Goal: Task Accomplishment & Management: Use online tool/utility

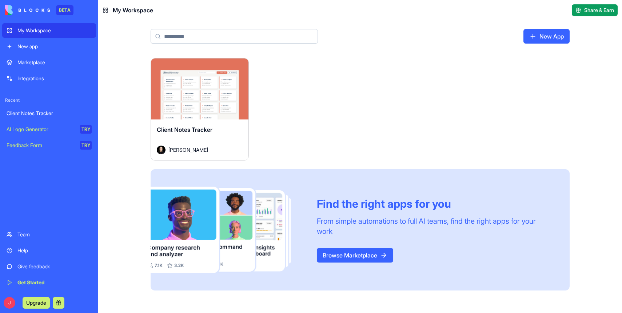
click at [208, 92] on button "Launch" at bounding box center [199, 89] width 55 height 15
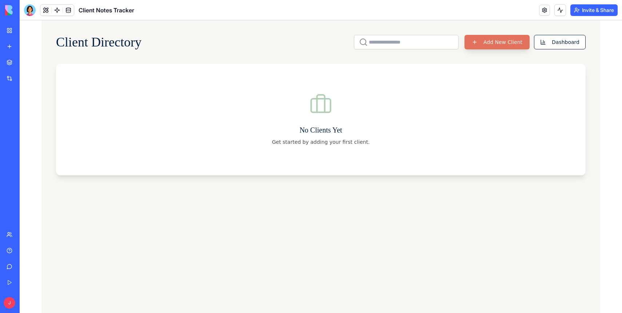
click at [493, 39] on button "Add New Client" at bounding box center [496, 42] width 65 height 15
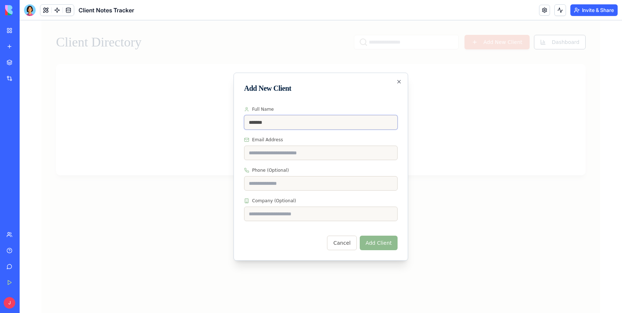
type input "*******"
click at [271, 156] on input "Email Address" at bounding box center [320, 153] width 153 height 15
paste input "**********"
type input "**********"
click at [291, 126] on input "*******" at bounding box center [320, 122] width 153 height 15
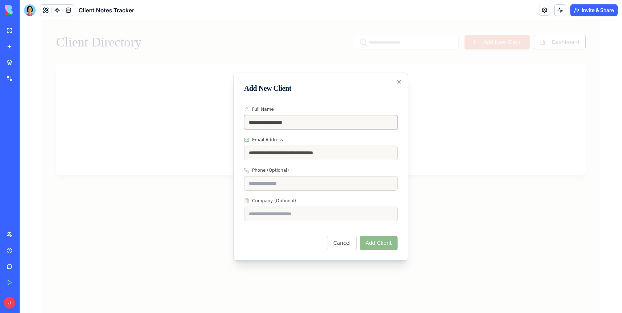
type input "**********"
click at [275, 219] on input "Company (Optional)" at bounding box center [320, 214] width 153 height 15
type input "**********"
click at [271, 245] on div "Cancel Add Client" at bounding box center [320, 240] width 153 height 22
click at [373, 242] on button "Add Client" at bounding box center [379, 243] width 38 height 15
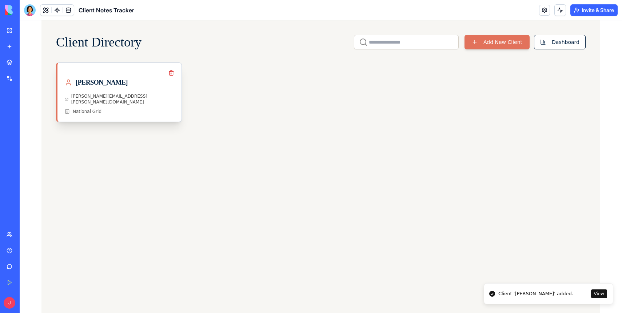
click at [135, 99] on div "[PERSON_NAME][EMAIL_ADDRESS][PERSON_NAME][DOMAIN_NAME] National Grid" at bounding box center [119, 103] width 109 height 21
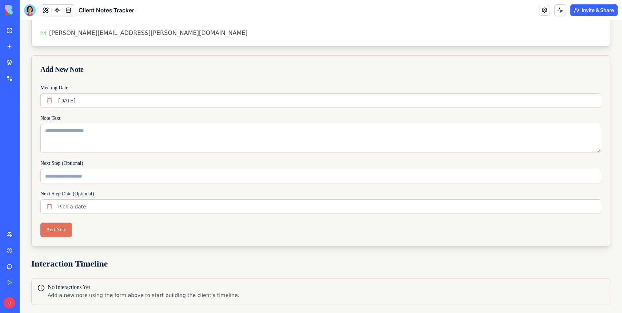
scroll to position [65, 0]
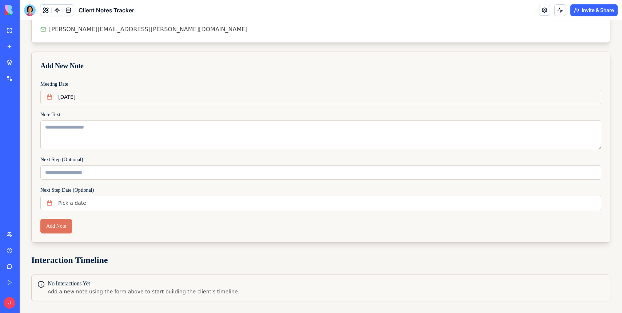
click at [128, 100] on button "[DATE]" at bounding box center [320, 97] width 561 height 15
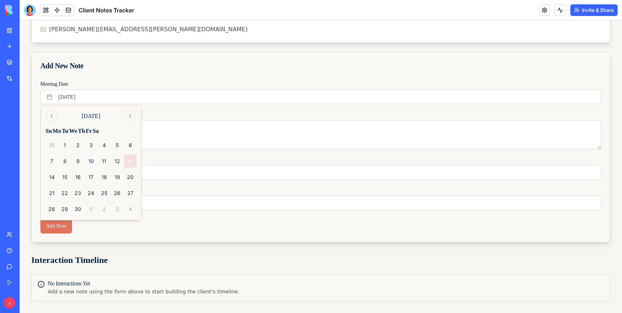
click at [92, 163] on button "10" at bounding box center [90, 161] width 13 height 13
click at [164, 113] on div "Note Text" at bounding box center [320, 129] width 561 height 39
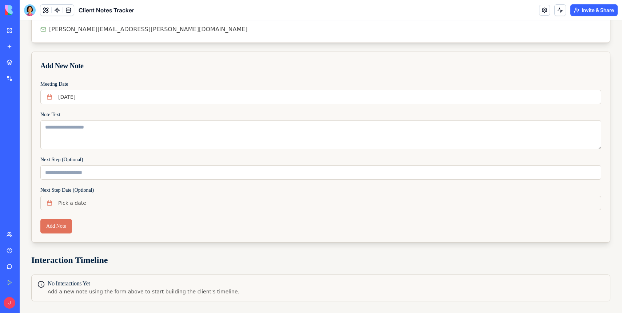
click at [72, 196] on button "Pick a date" at bounding box center [320, 203] width 561 height 15
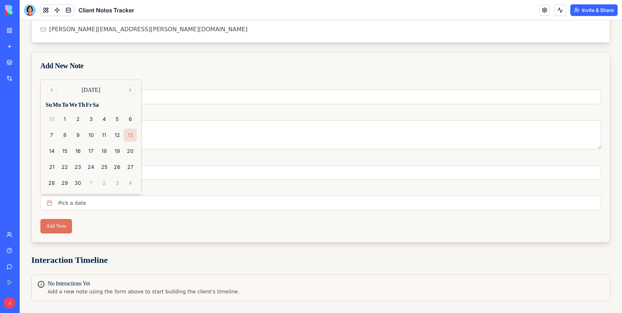
click at [89, 165] on button "24" at bounding box center [90, 167] width 13 height 13
click at [109, 221] on div "Add Note" at bounding box center [321, 230] width 578 height 23
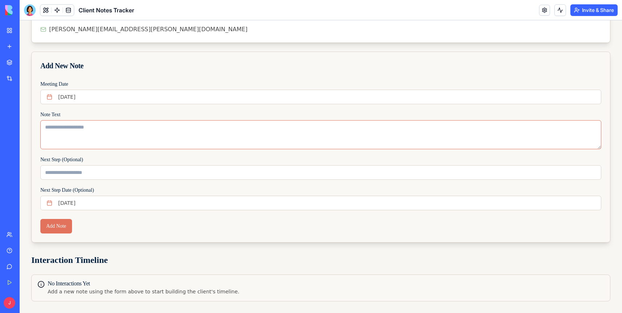
click at [105, 144] on textarea "Note Text" at bounding box center [320, 134] width 561 height 29
type textarea "****"
click at [57, 223] on button "Add Note" at bounding box center [56, 226] width 32 height 15
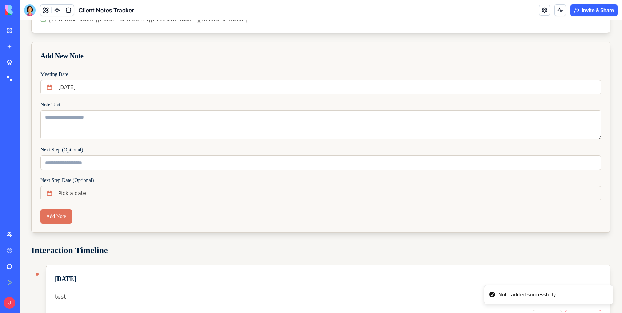
scroll to position [0, 0]
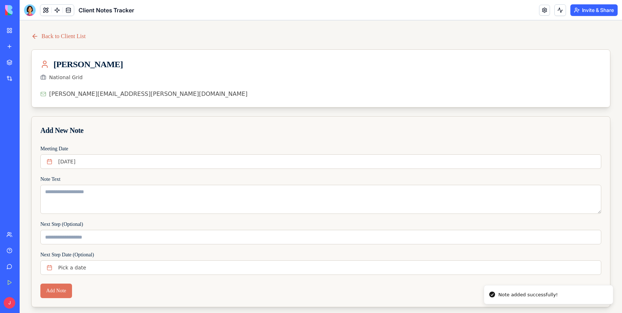
click at [71, 39] on link "Back to Client List" at bounding box center [58, 36] width 54 height 9
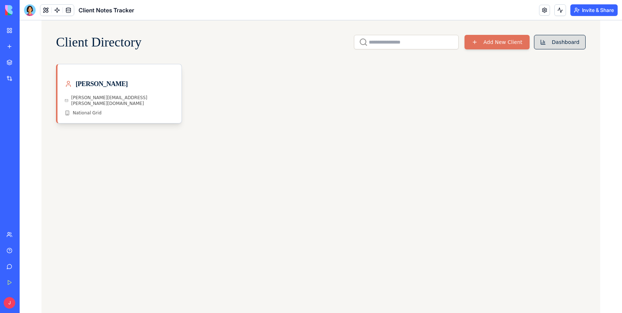
click at [564, 37] on button "Dashboard" at bounding box center [560, 42] width 52 height 15
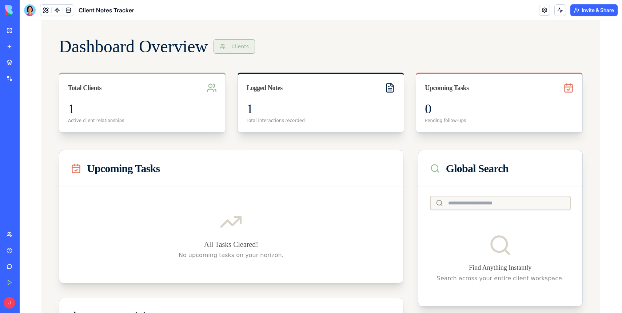
click at [247, 49] on button "Clients" at bounding box center [233, 46] width 41 height 15
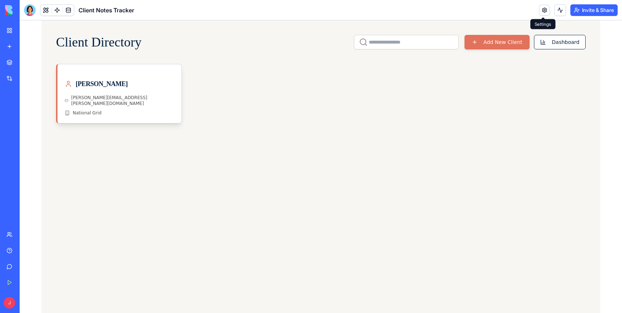
click at [543, 11] on link at bounding box center [544, 10] width 11 height 11
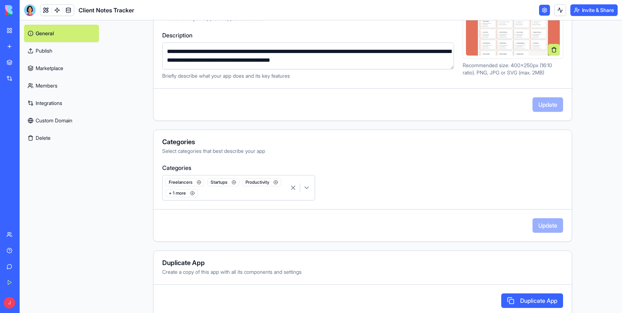
scroll to position [131, 0]
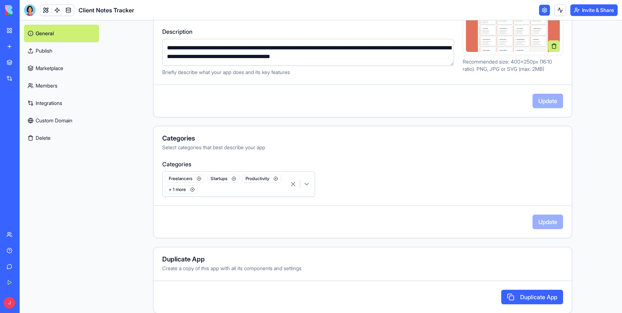
click at [66, 55] on link "Publish" at bounding box center [61, 50] width 75 height 17
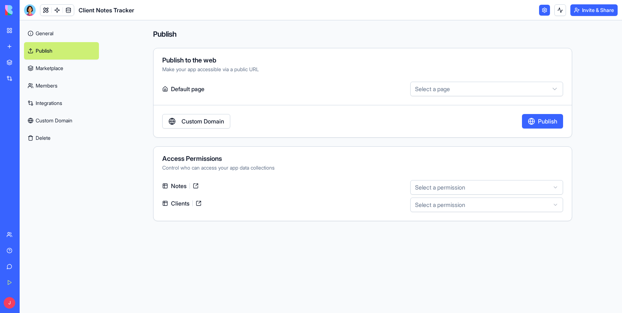
click at [60, 69] on link "Marketplace" at bounding box center [61, 68] width 75 height 17
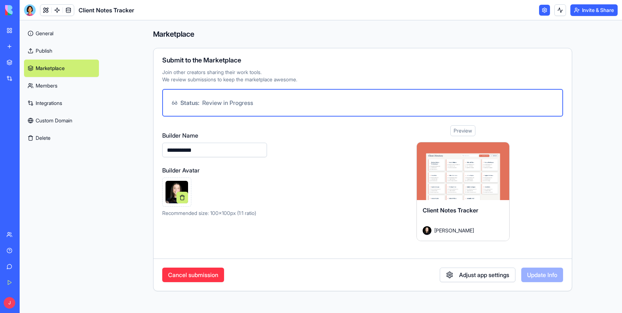
click at [59, 79] on link "Members" at bounding box center [61, 85] width 75 height 17
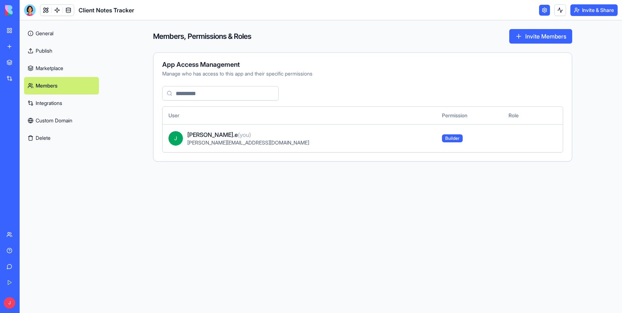
click at [62, 105] on link "Integrations" at bounding box center [61, 103] width 75 height 17
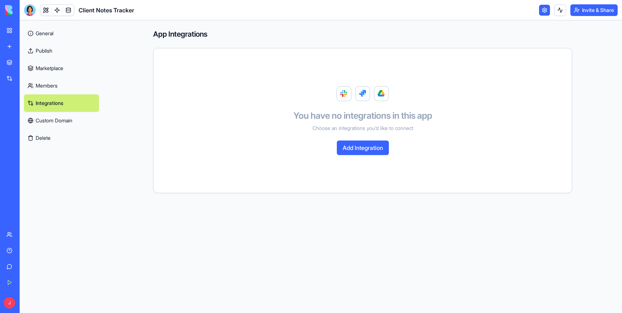
click at [348, 149] on button "Add Integration" at bounding box center [363, 148] width 52 height 15
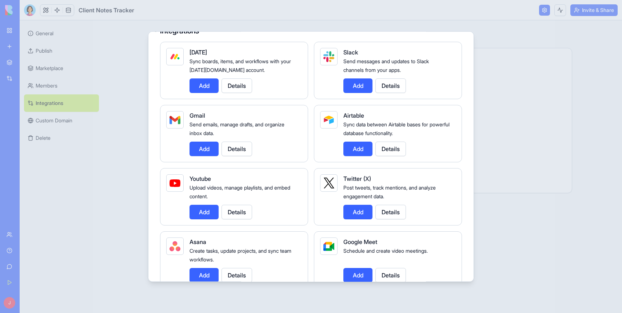
scroll to position [71, 0]
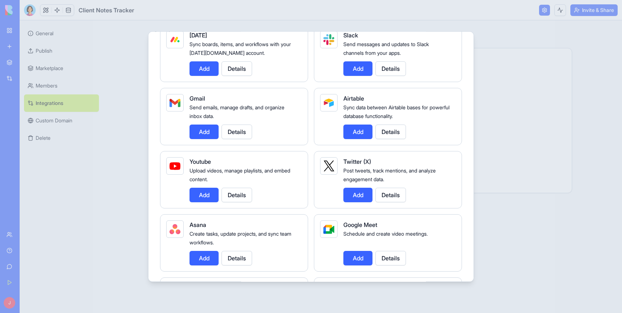
click at [205, 131] on button "Add" at bounding box center [203, 132] width 29 height 15
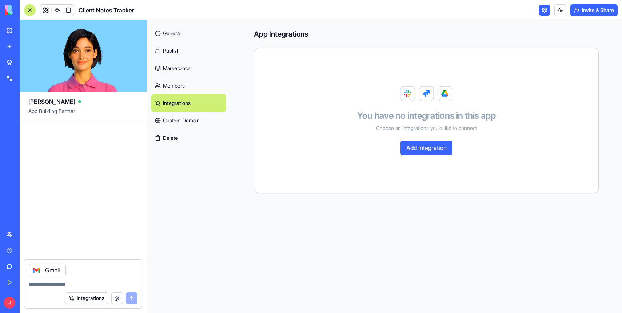
click at [73, 282] on textarea at bounding box center [83, 284] width 109 height 7
type textarea "**********"
click at [131, 297] on button "submit" at bounding box center [132, 299] width 12 height 12
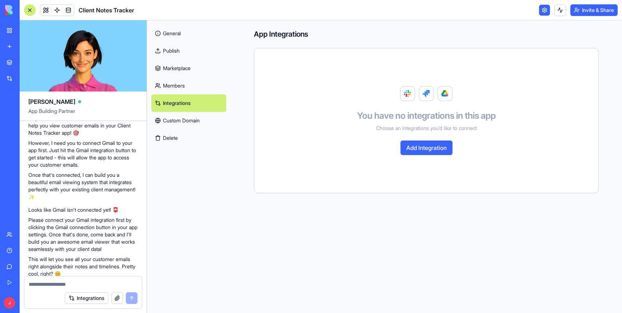
scroll to position [214, 0]
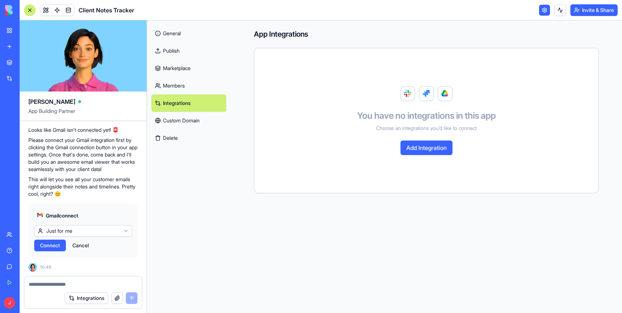
click at [55, 244] on span "Connect" at bounding box center [50, 245] width 20 height 7
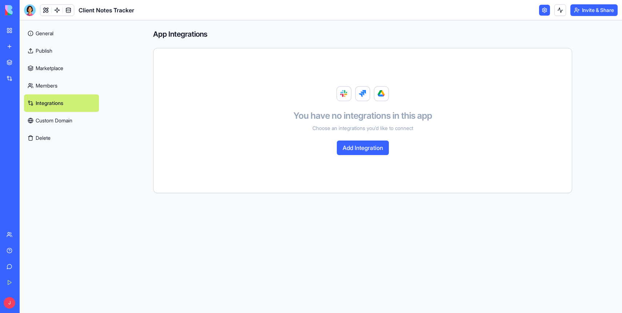
click at [64, 87] on link "Members" at bounding box center [61, 85] width 75 height 17
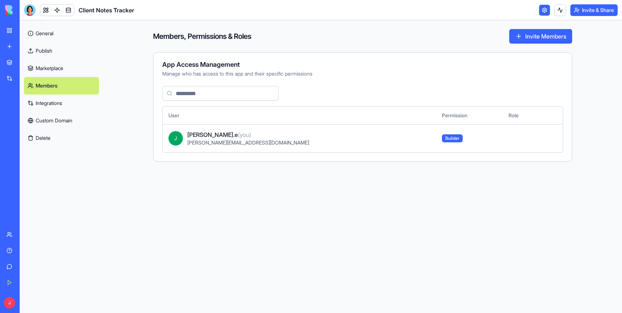
click at [44, 32] on link "General" at bounding box center [61, 33] width 75 height 17
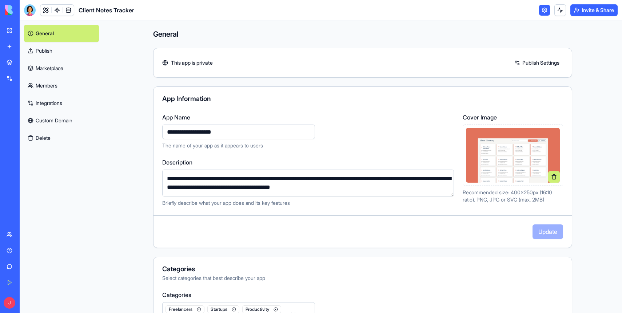
click at [126, 109] on main "**********" at bounding box center [362, 166] width 519 height 293
click at [57, 101] on link "Integrations" at bounding box center [61, 103] width 75 height 17
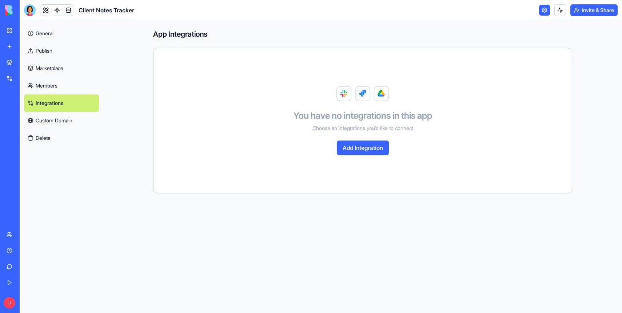
click at [365, 147] on button "Add Integration" at bounding box center [363, 148] width 52 height 15
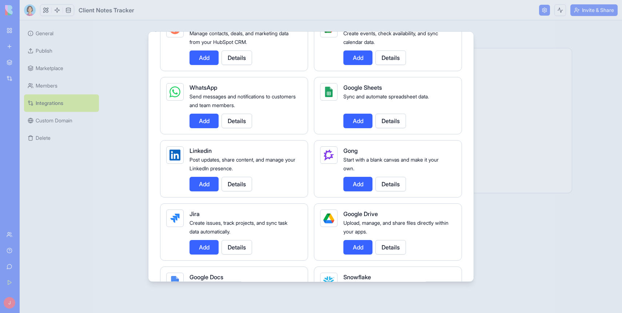
scroll to position [334, 0]
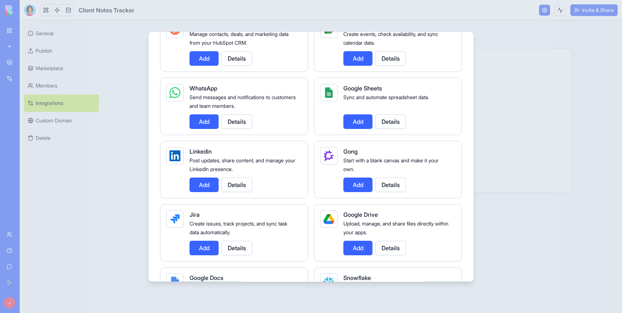
click at [370, 182] on button "Add" at bounding box center [357, 185] width 29 height 15
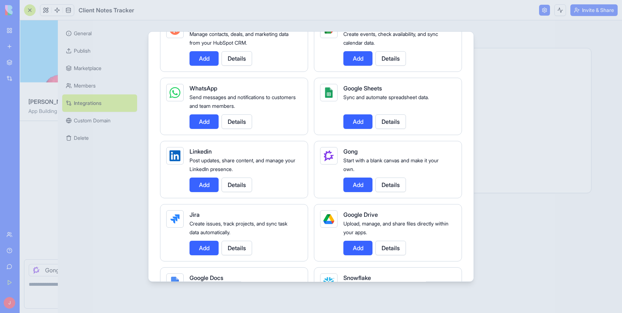
scroll to position [231, 0]
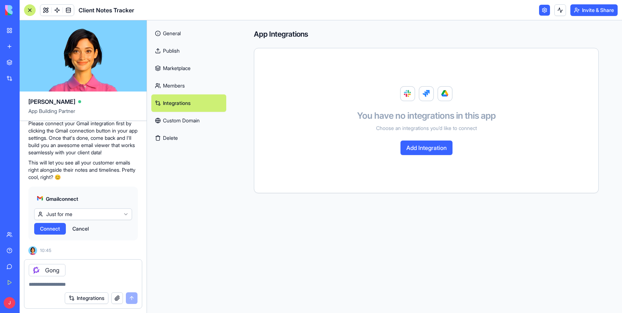
click at [64, 285] on textarea at bounding box center [83, 284] width 109 height 7
click at [87, 301] on button "Integrations" at bounding box center [87, 299] width 44 height 12
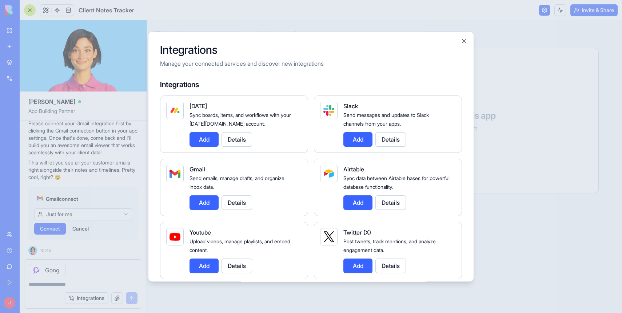
click at [70, 275] on div at bounding box center [311, 156] width 622 height 313
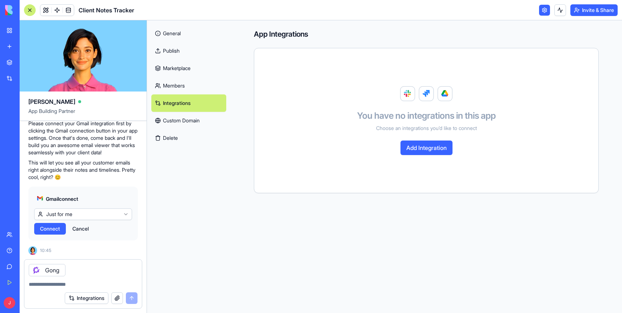
click at [62, 284] on textarea at bounding box center [83, 284] width 109 height 7
type textarea "**********"
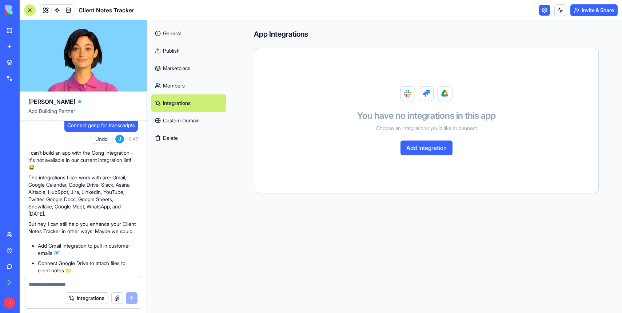
scroll to position [434, 0]
click at [201, 171] on div "General Publish Marketplace Members Integrations Custom Domain Delete" at bounding box center [189, 166] width 84 height 293
click at [7, 45] on link "New app" at bounding box center [16, 46] width 29 height 15
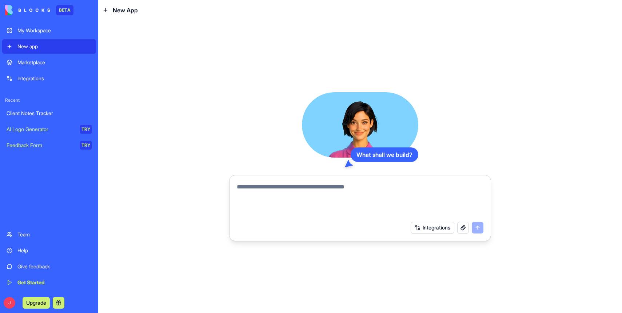
click at [183, 107] on div "What shall we build? Integrations" at bounding box center [360, 166] width 524 height 293
click at [305, 185] on textarea at bounding box center [360, 200] width 247 height 35
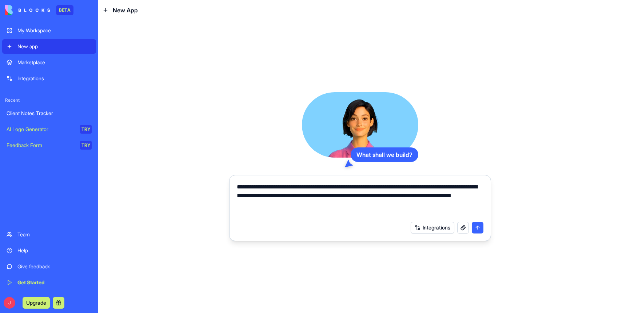
type textarea "**********"
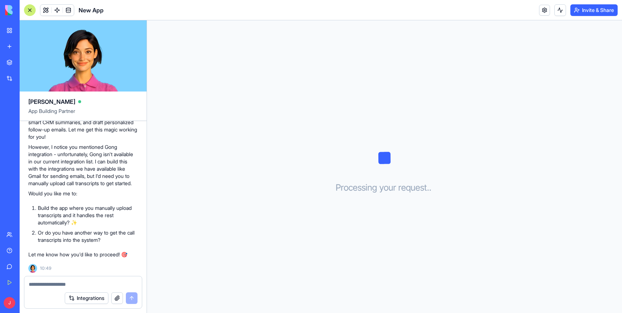
scroll to position [109, 0]
click at [68, 284] on textarea at bounding box center [83, 284] width 109 height 7
type textarea "**********"
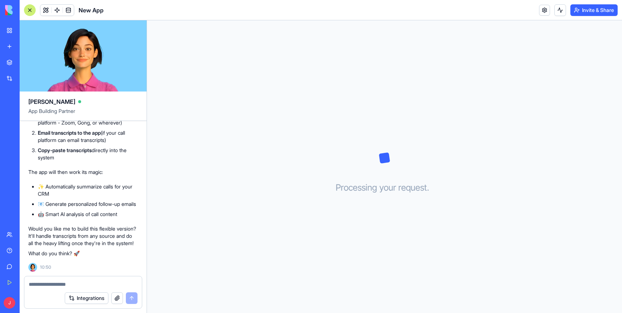
scroll to position [371, 0]
click at [76, 281] on div at bounding box center [82, 283] width 117 height 12
click at [61, 286] on textarea at bounding box center [83, 284] width 109 height 7
type textarea "***"
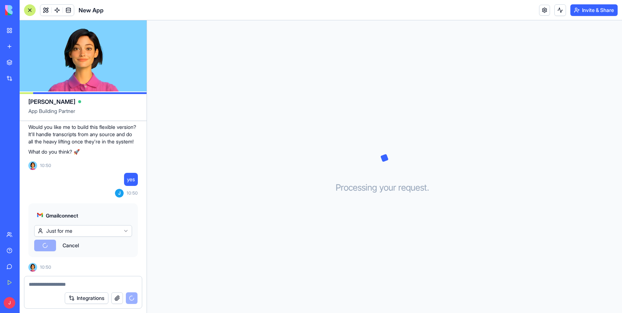
scroll to position [533, 0]
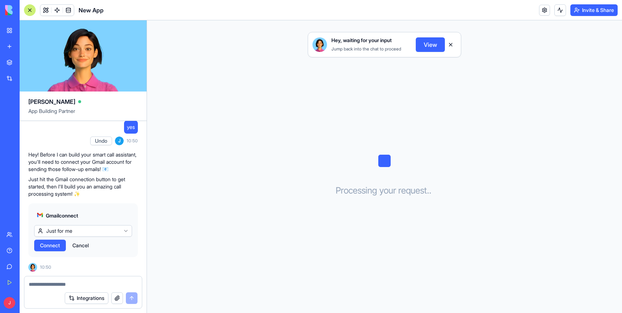
click at [86, 229] on html "BETA My Workspace New app Marketplace Integrations Recent Client Notes Tracker …" at bounding box center [311, 156] width 622 height 313
click at [56, 247] on span "Connect" at bounding box center [50, 245] width 20 height 7
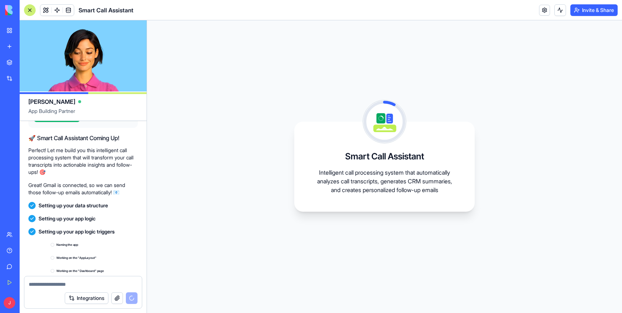
scroll to position [706, 0]
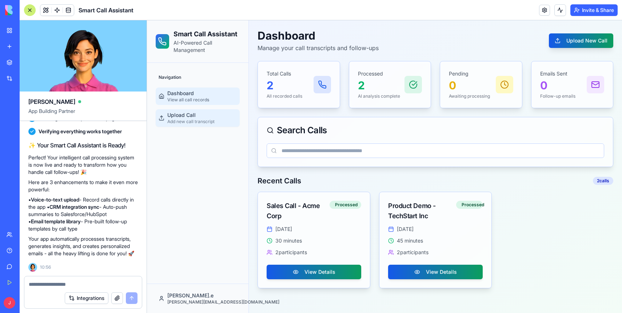
click at [185, 112] on span "Upload Call" at bounding box center [181, 115] width 28 height 7
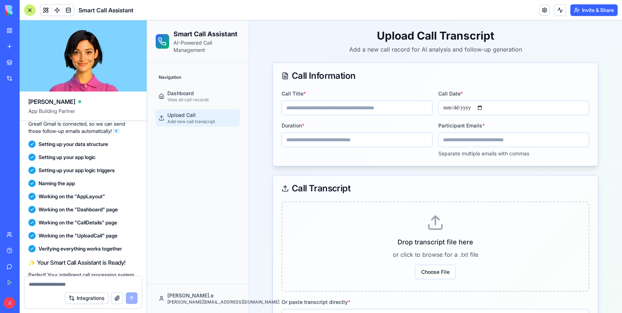
scroll to position [697, 0]
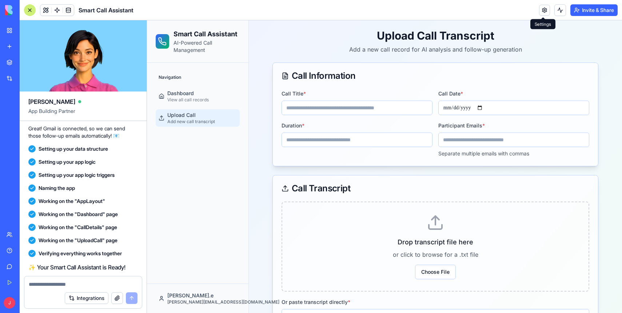
click at [543, 11] on link at bounding box center [544, 10] width 11 height 11
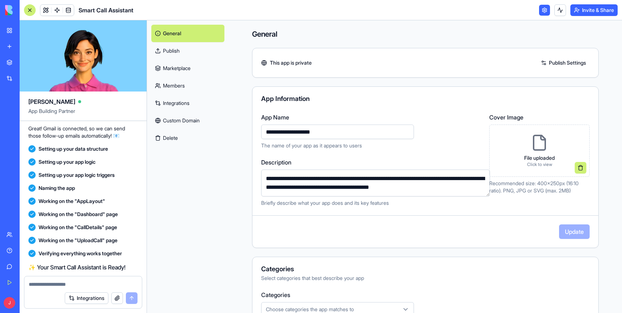
click at [189, 106] on link "Integrations" at bounding box center [187, 103] width 73 height 17
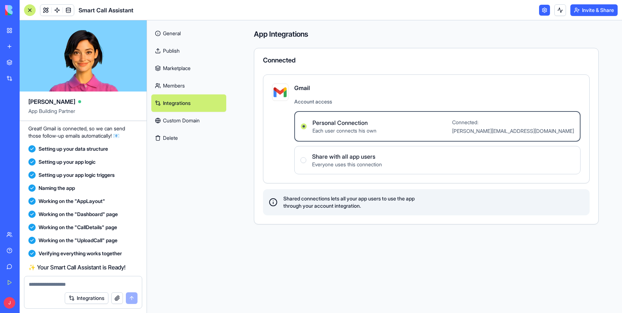
click at [451, 127] on label "Personal Connection Each user connects his own Connected: jason.e@layerxsecurit…" at bounding box center [437, 126] width 286 height 31
click at [307, 127] on Connection "Personal Connection Each user connects his own Connected: jason.e@layerxsecurit…" at bounding box center [304, 127] width 6 height 6
click at [324, 164] on span "Everyone uses this connection" at bounding box center [347, 164] width 70 height 7
click at [306, 163] on users "Share with all app users Everyone uses this connection" at bounding box center [303, 160] width 6 height 6
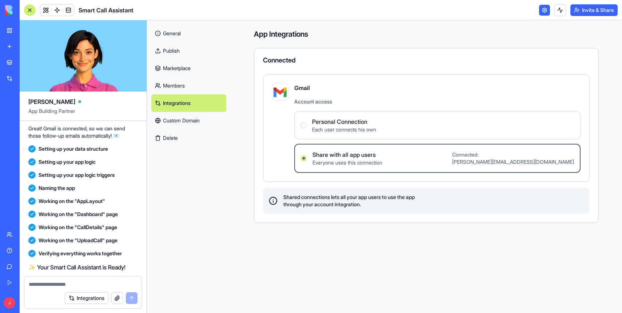
click at [328, 132] on span "Each user connects his own" at bounding box center [344, 129] width 64 height 7
click at [306, 128] on Connection "Personal Connection Each user connects his own" at bounding box center [303, 126] width 6 height 6
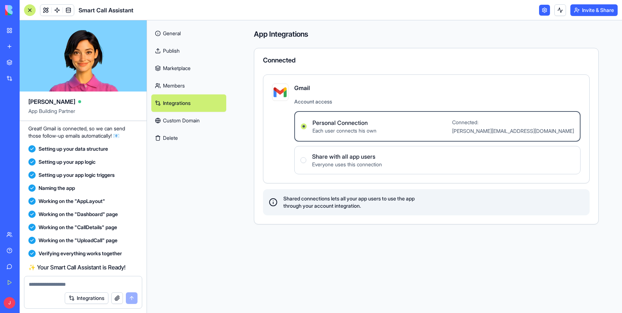
click at [309, 99] on span "Account access" at bounding box center [437, 101] width 286 height 7
click at [179, 137] on button "Delete" at bounding box center [188, 137] width 75 height 17
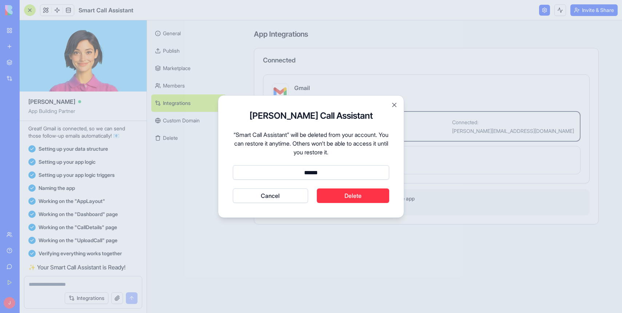
type input "******"
click at [369, 200] on button "Delete" at bounding box center [353, 196] width 73 height 15
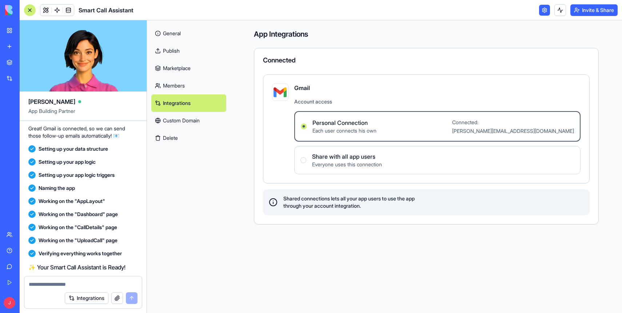
click at [183, 121] on link "Custom Domain" at bounding box center [188, 120] width 75 height 17
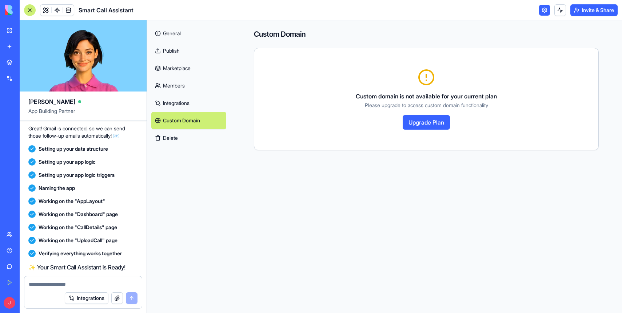
click at [176, 135] on button "Delete" at bounding box center [188, 137] width 75 height 17
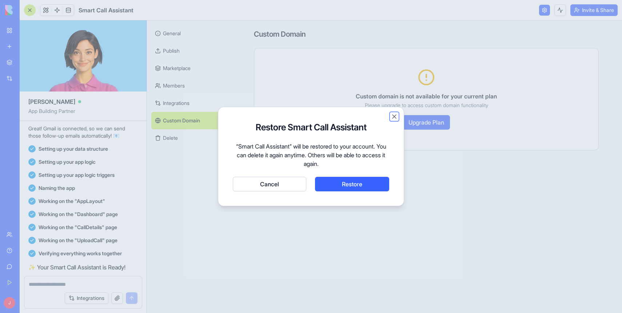
click at [394, 114] on button "Close" at bounding box center [394, 116] width 7 height 7
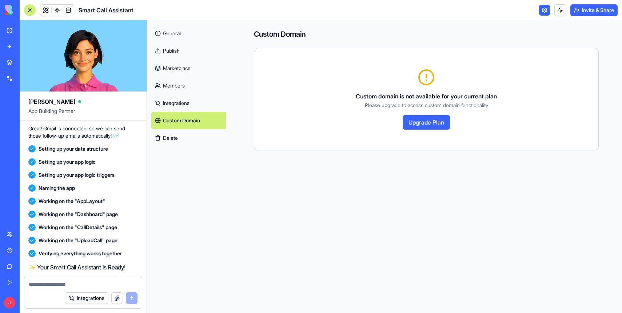
click at [187, 104] on link "Integrations" at bounding box center [188, 103] width 75 height 17
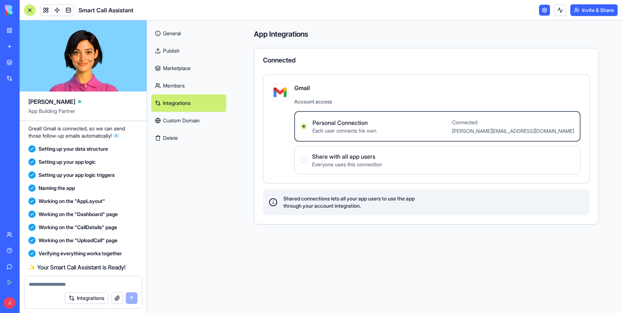
click at [187, 87] on link "Members" at bounding box center [188, 85] width 75 height 17
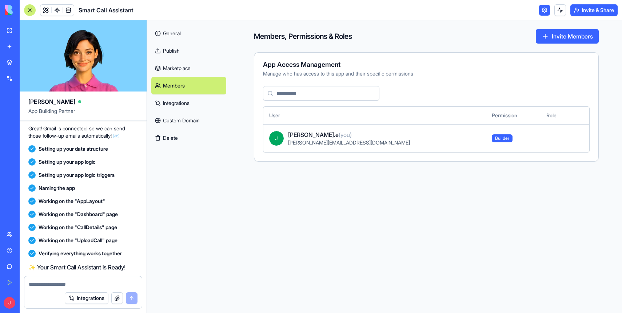
click at [186, 67] on link "Marketplace" at bounding box center [188, 68] width 75 height 17
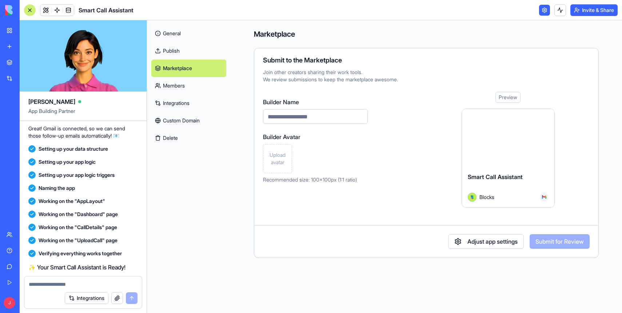
click at [185, 54] on link "Publish" at bounding box center [188, 50] width 75 height 17
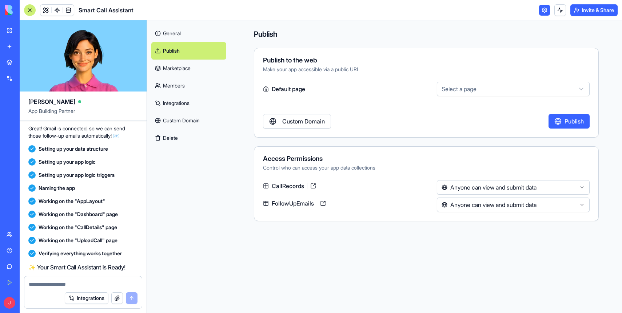
click at [181, 31] on link "General" at bounding box center [188, 33] width 75 height 17
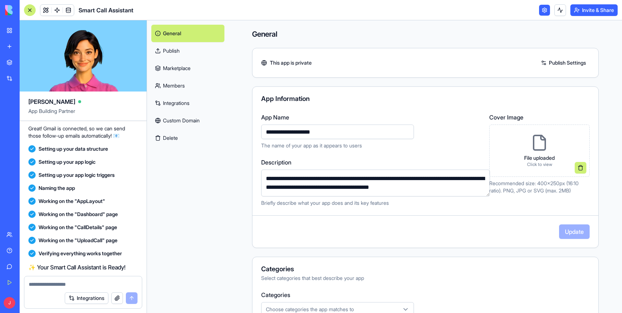
click at [188, 124] on link "Custom Domain" at bounding box center [187, 120] width 73 height 17
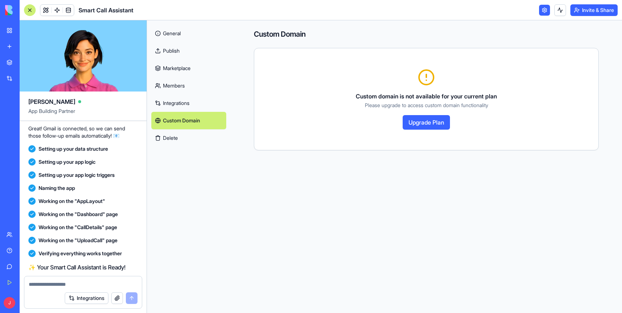
click at [216, 101] on link "Integrations" at bounding box center [188, 103] width 75 height 17
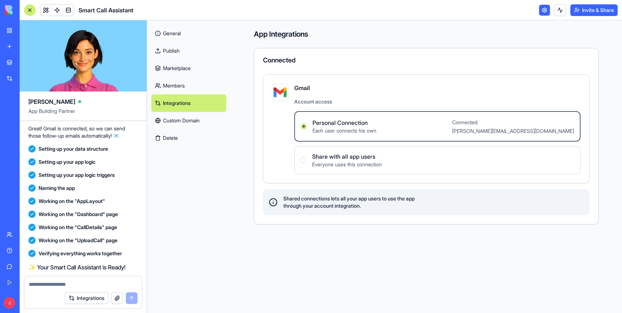
click at [338, 126] on span "Personal Connection" at bounding box center [344, 123] width 64 height 9
click at [307, 126] on Connection "Personal Connection Each user connects his own Connected: jason.e@layerxsecurit…" at bounding box center [304, 127] width 6 height 6
click at [338, 126] on span "Personal Connection" at bounding box center [344, 123] width 64 height 9
click at [307, 126] on Connection "Personal Connection Each user connects his own Connected: jason.e@layerxsecurit…" at bounding box center [304, 127] width 6 height 6
click at [330, 98] on div "Gmail Account access Personal Connection Each user connects his own Connected: …" at bounding box center [437, 129] width 286 height 91
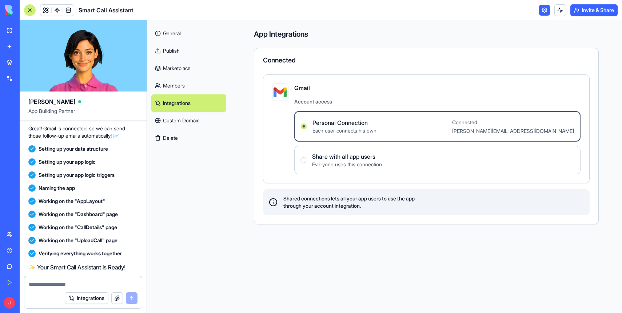
click at [9, 11] on img at bounding box center [27, 10] width 45 height 10
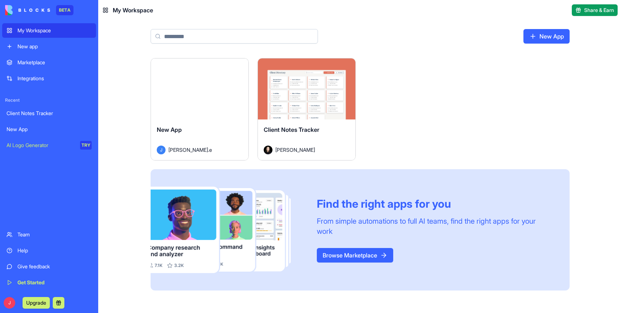
click at [102, 71] on div "Launch New App J jason.e Launch Client Notes Tracker Vital Levin Find the right…" at bounding box center [360, 185] width 524 height 255
click at [114, 78] on div "Launch New App J jason.e Launch Client Notes Tracker Vital Levin Find the right…" at bounding box center [360, 185] width 524 height 255
click at [240, 67] on html "BETA My Workspace New app Marketplace Integrations Recent Client Notes Tracker …" at bounding box center [311, 156] width 622 height 313
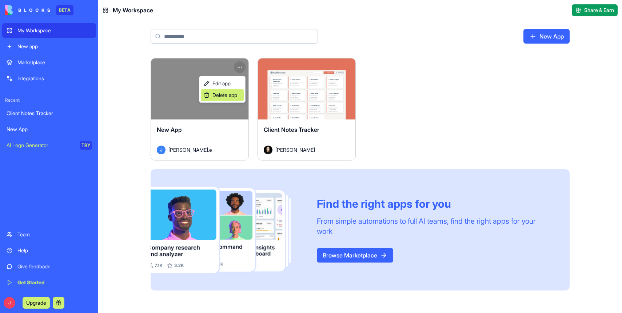
click at [224, 100] on div "Delete app" at bounding box center [222, 95] width 43 height 12
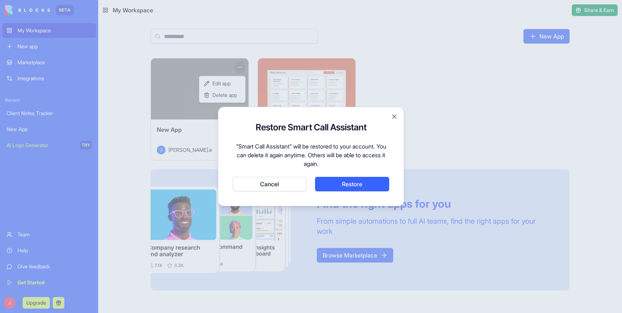
click at [341, 181] on button "Restore" at bounding box center [352, 184] width 74 height 15
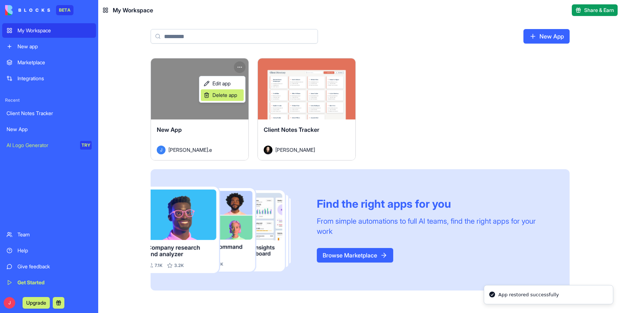
click at [227, 91] on div "Delete app" at bounding box center [222, 95] width 43 height 12
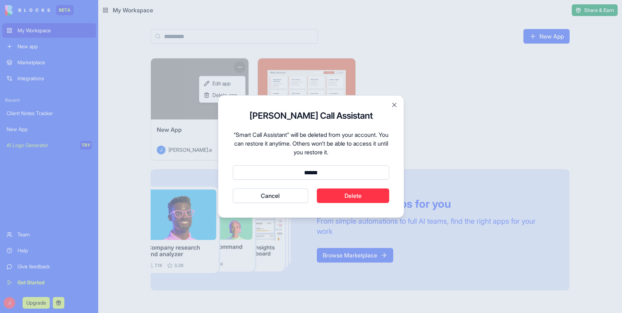
type input "******"
click at [373, 201] on button "Delete" at bounding box center [353, 196] width 73 height 15
